Goal: Transaction & Acquisition: Purchase product/service

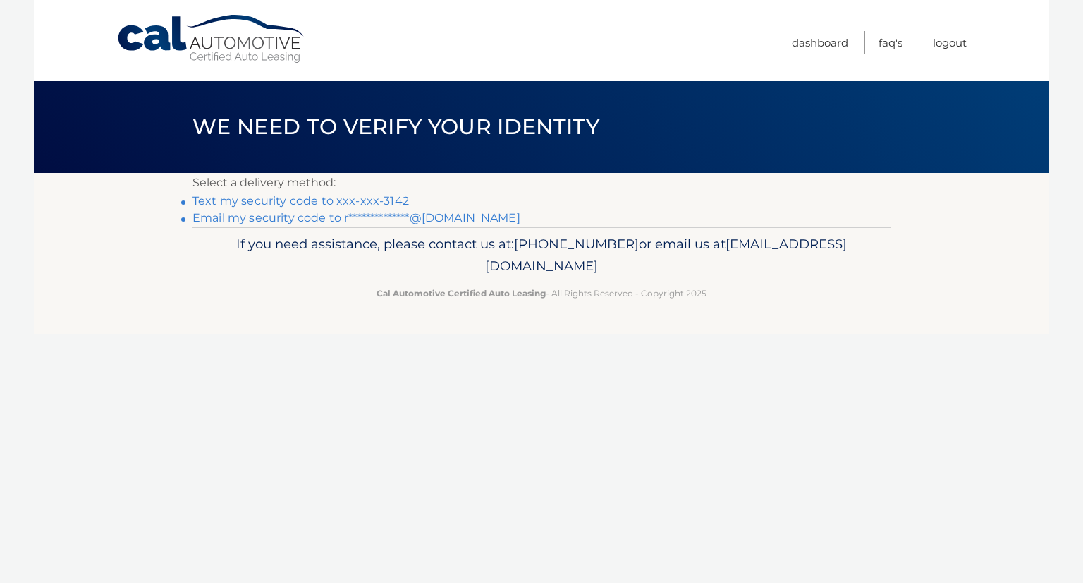
click at [343, 202] on link "Text my security code to xxx-xxx-3142" at bounding box center [301, 200] width 217 height 13
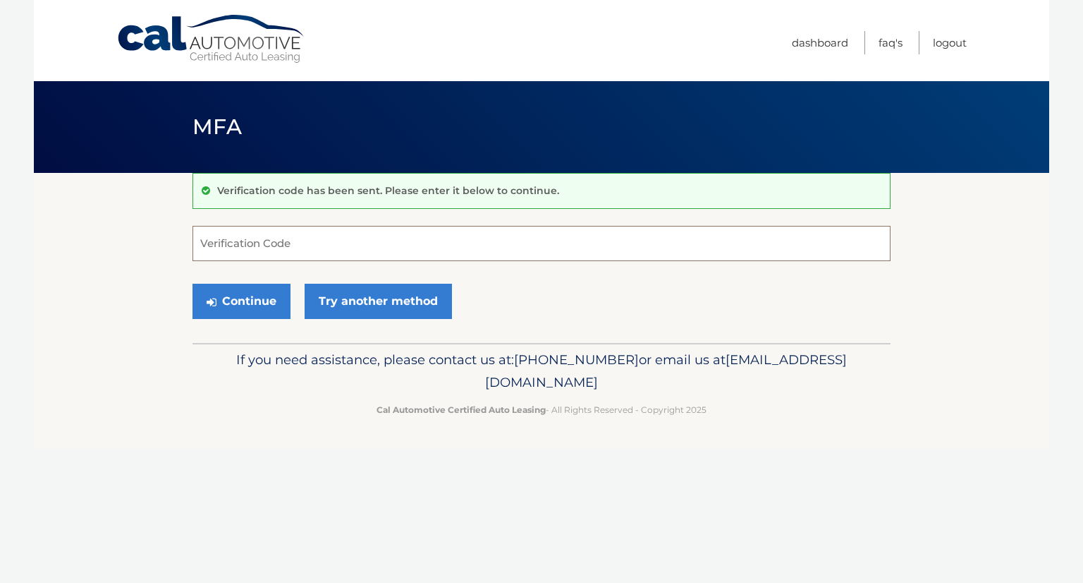
click at [350, 241] on input "Verification Code" at bounding box center [542, 243] width 698 height 35
type input "715301"
click at [270, 300] on button "Continue" at bounding box center [242, 301] width 98 height 35
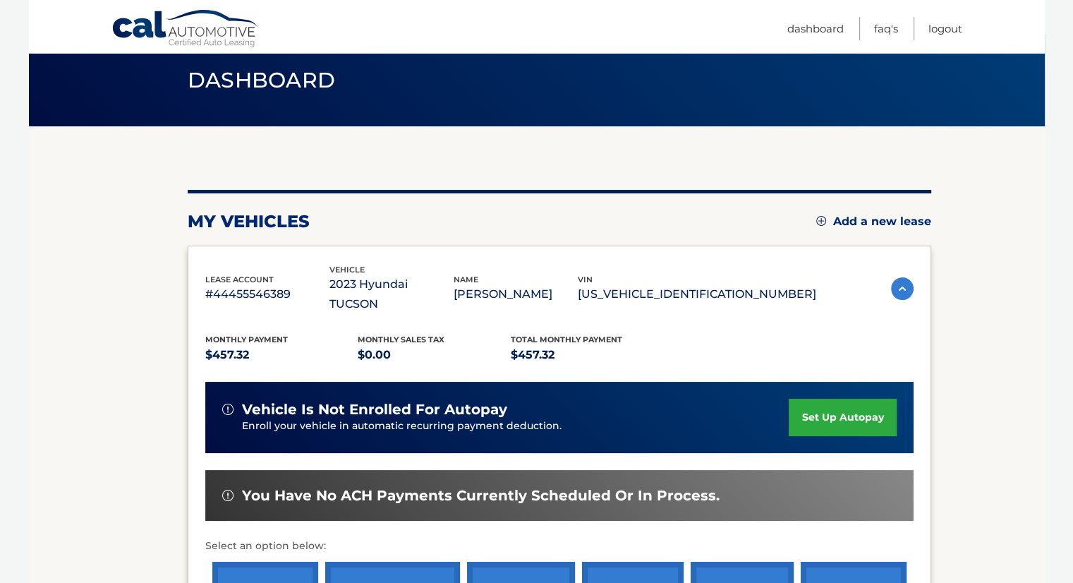
scroll to position [141, 0]
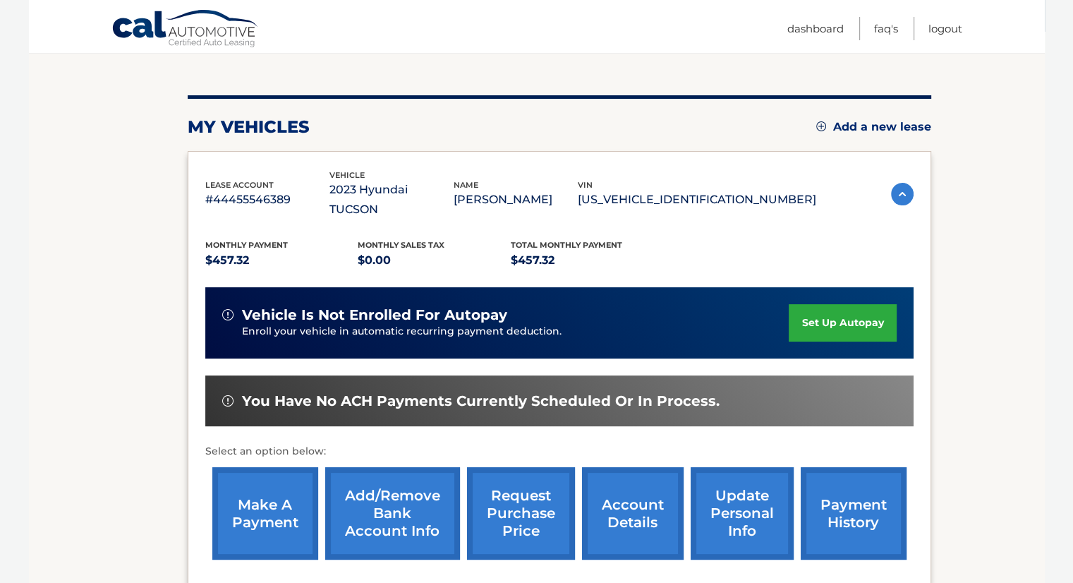
click at [293, 505] on link "make a payment" at bounding box center [265, 513] width 106 height 92
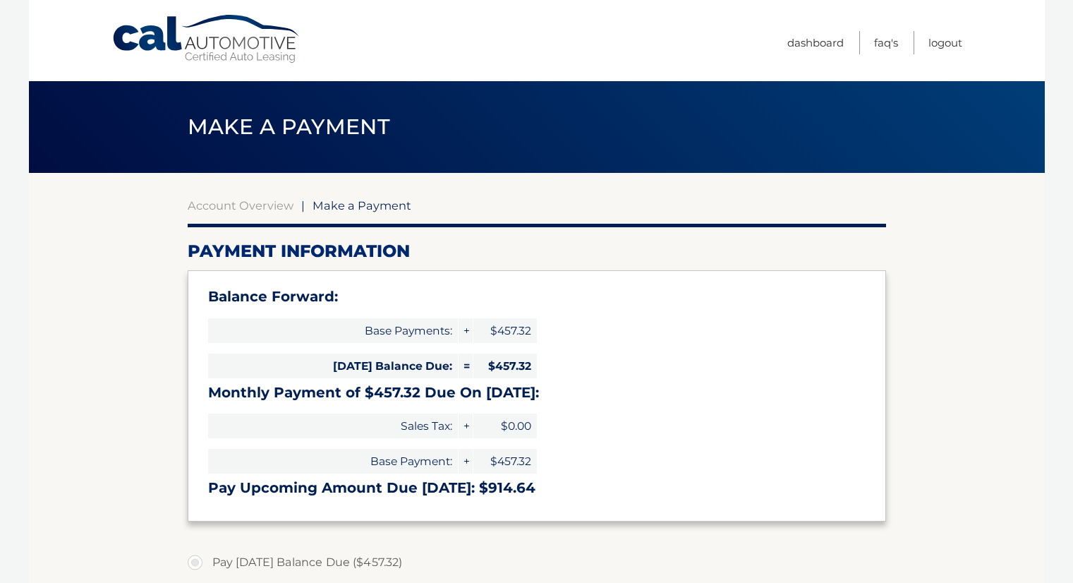
select select "NzViMjk2ODYtNzg4Zi00MjA5LWIwZjMtNTQ4OTNhYWYyYWQ0"
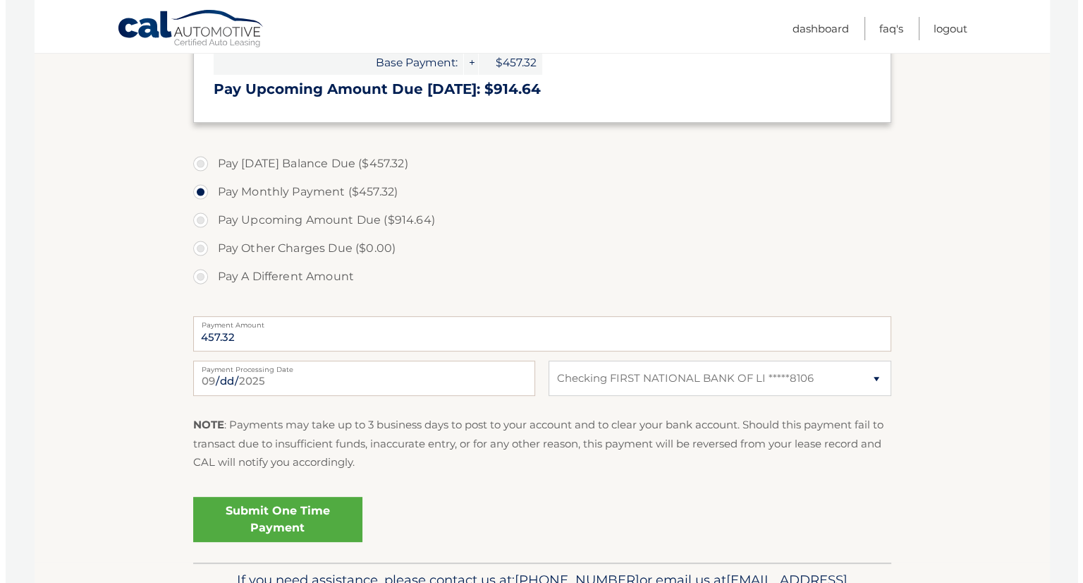
scroll to position [423, 0]
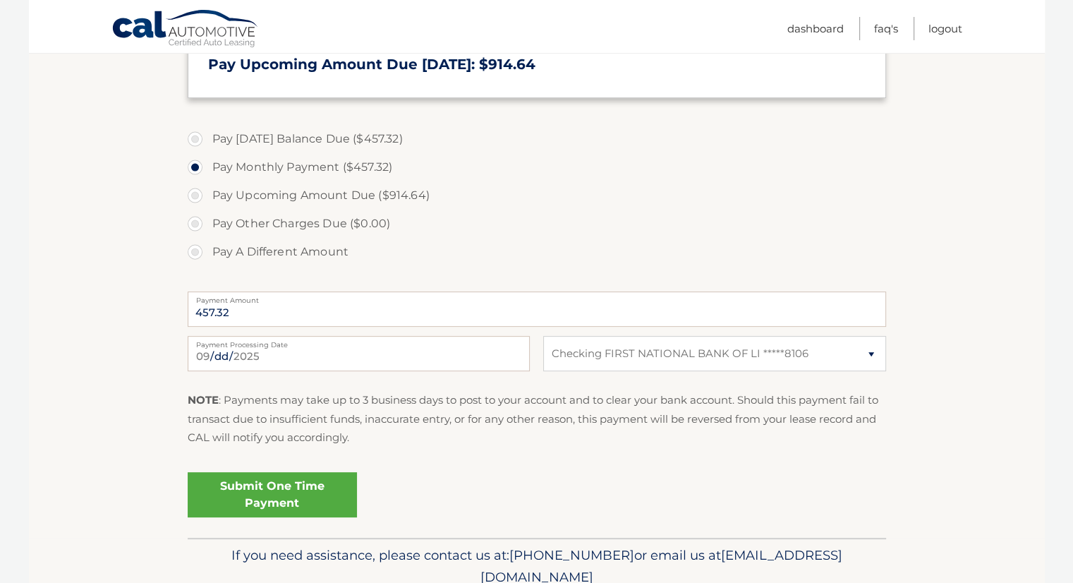
click at [284, 490] on link "Submit One Time Payment" at bounding box center [272, 494] width 169 height 45
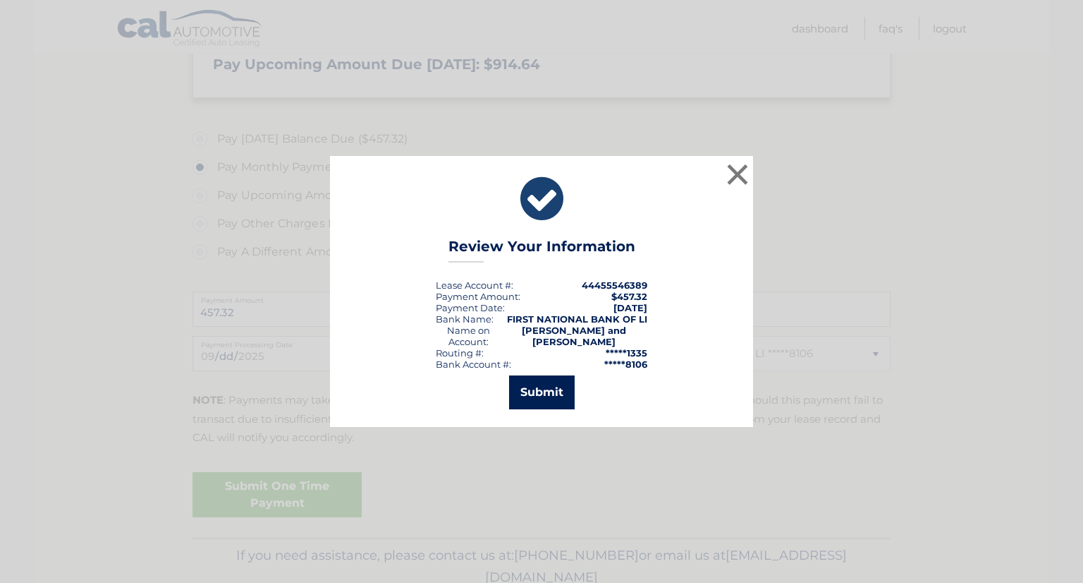
click at [548, 399] on button "Submit" at bounding box center [542, 392] width 66 height 34
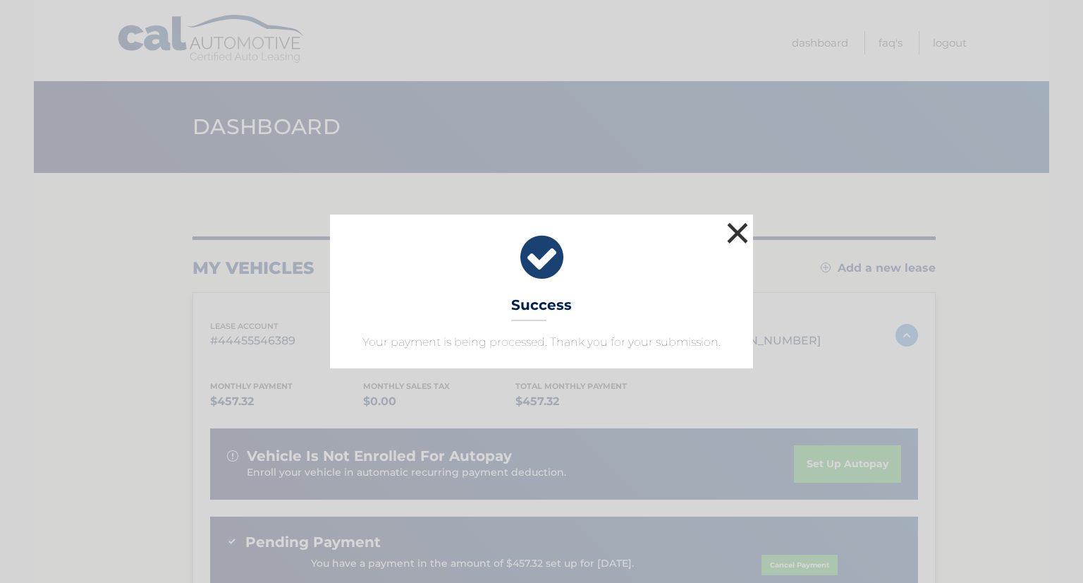
click at [737, 240] on button "×" at bounding box center [738, 233] width 28 height 28
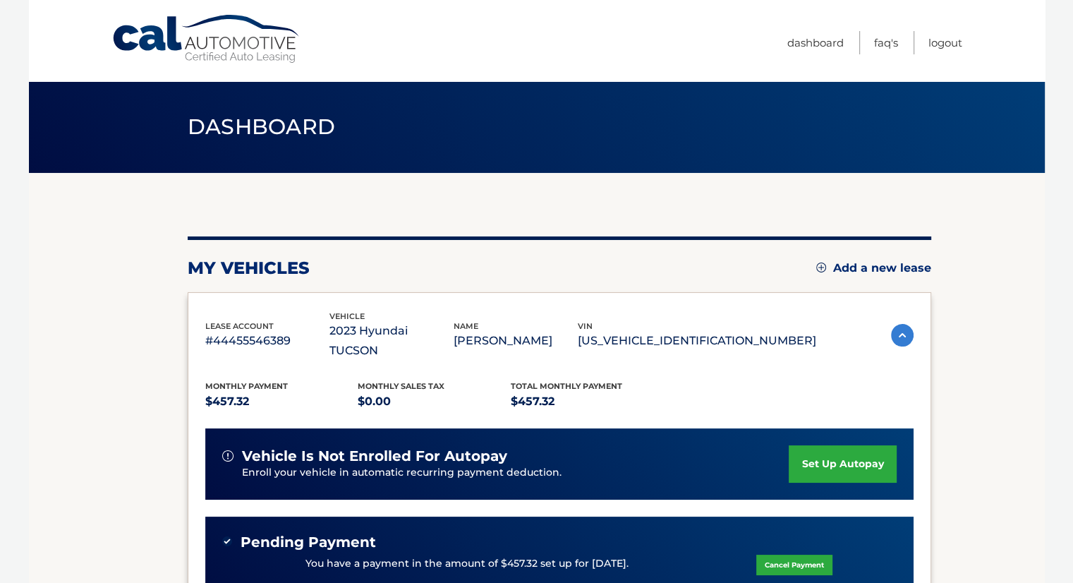
click at [269, 124] on span "Dashboard" at bounding box center [262, 127] width 148 height 26
click at [796, 40] on link "Dashboard" at bounding box center [815, 42] width 56 height 23
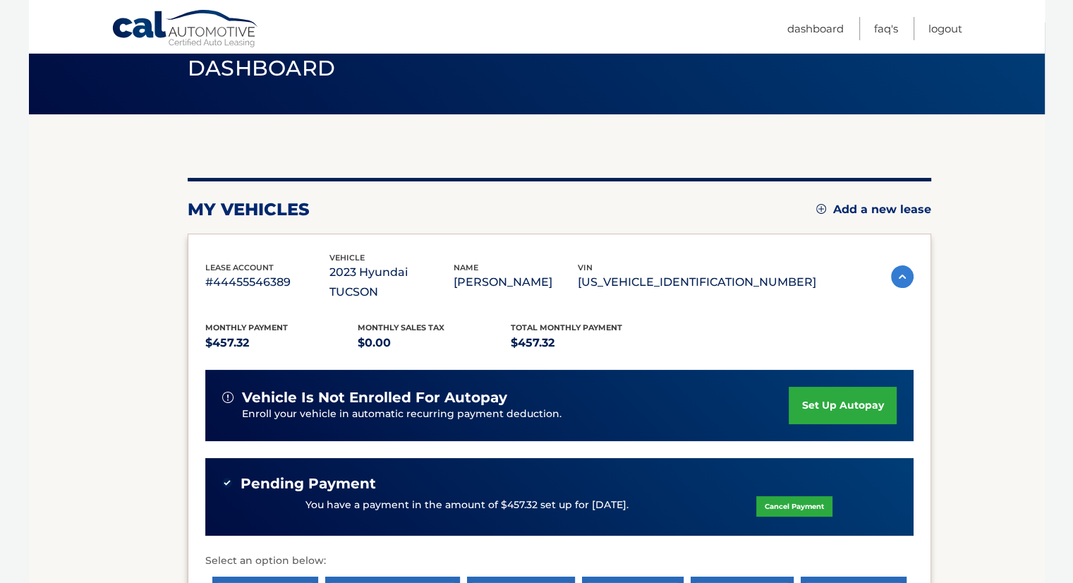
scroll to position [141, 0]
